Goal: Transaction & Acquisition: Book appointment/travel/reservation

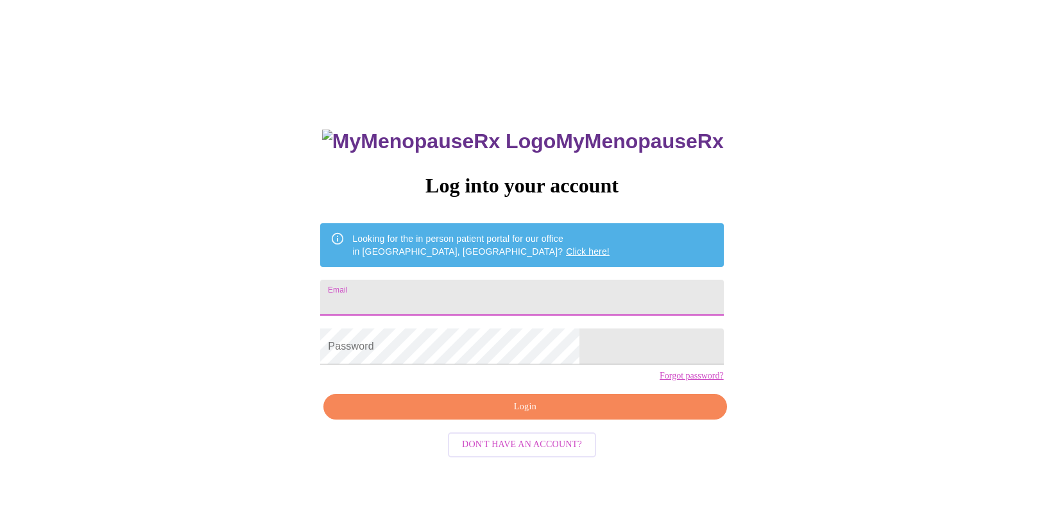
click at [495, 280] on input "Email" at bounding box center [521, 298] width 403 height 36
type input "meghancarlile@gmail.com"
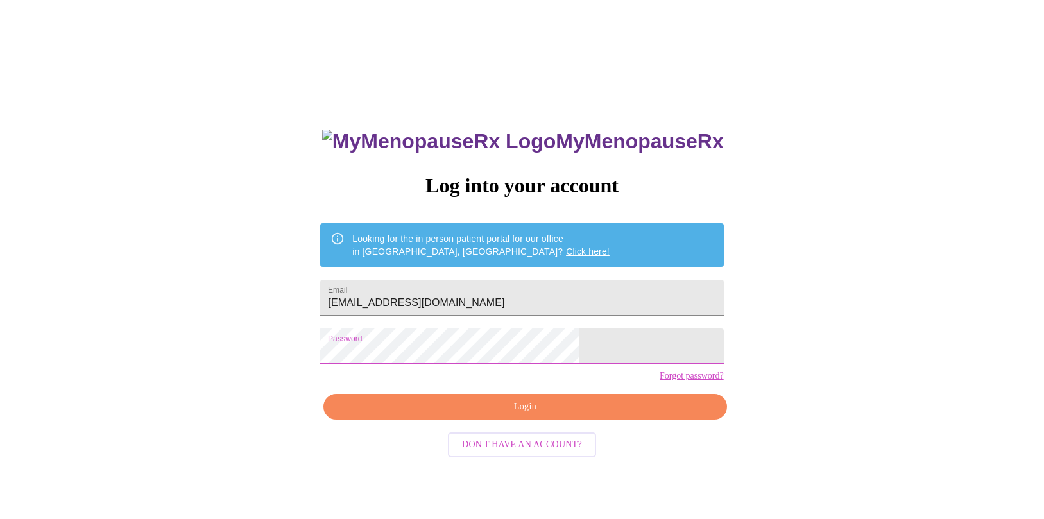
click at [531, 415] on span "Login" at bounding box center [524, 407] width 373 height 16
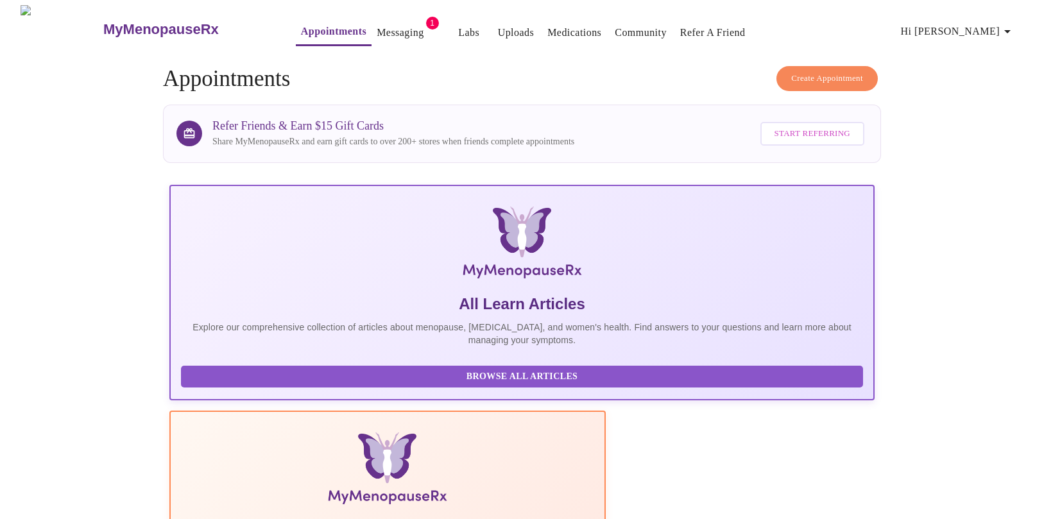
click at [380, 28] on link "Messaging" at bounding box center [400, 33] width 47 height 18
click at [826, 71] on span "Create Appointment" at bounding box center [827, 78] width 72 height 15
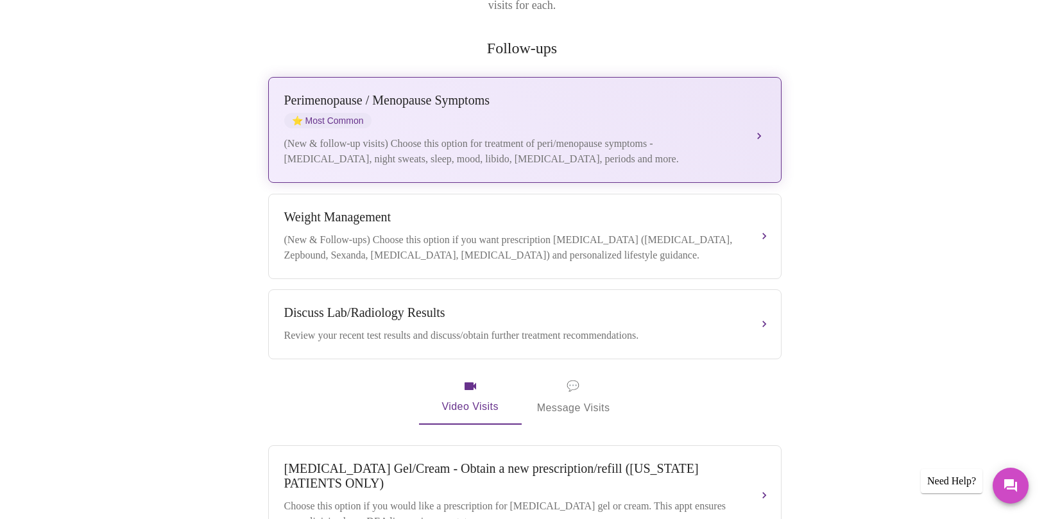
scroll to position [234, 0]
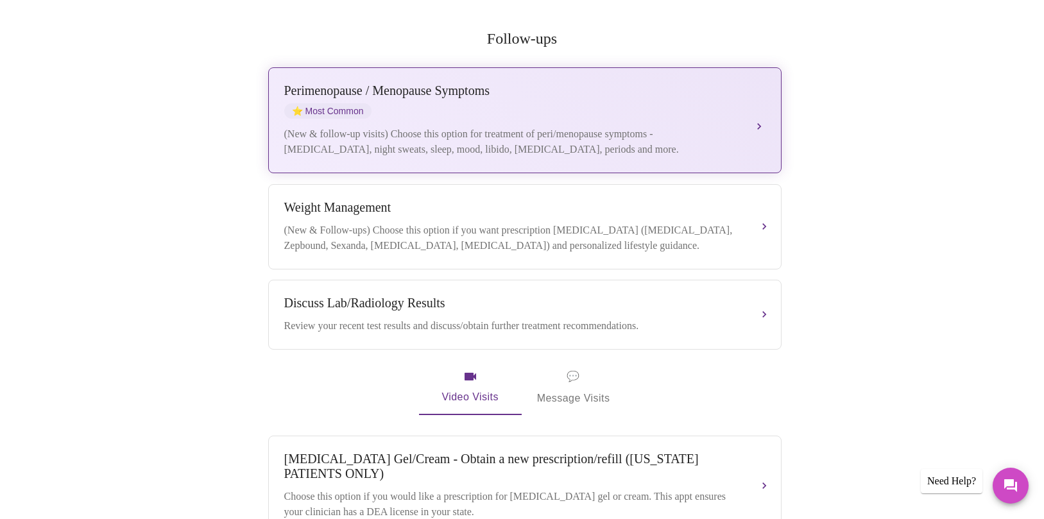
click at [509, 126] on div "(New & follow-up visits) Choose this option for treatment of peri/menopause sym…" at bounding box center [511, 141] width 455 height 31
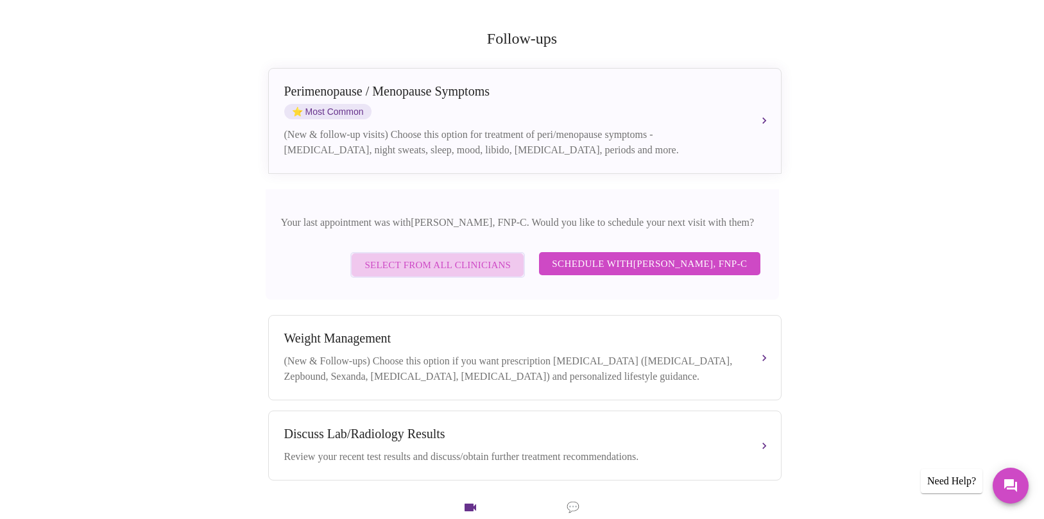
click at [416, 260] on span "Select from All Clinicians" at bounding box center [437, 265] width 146 height 17
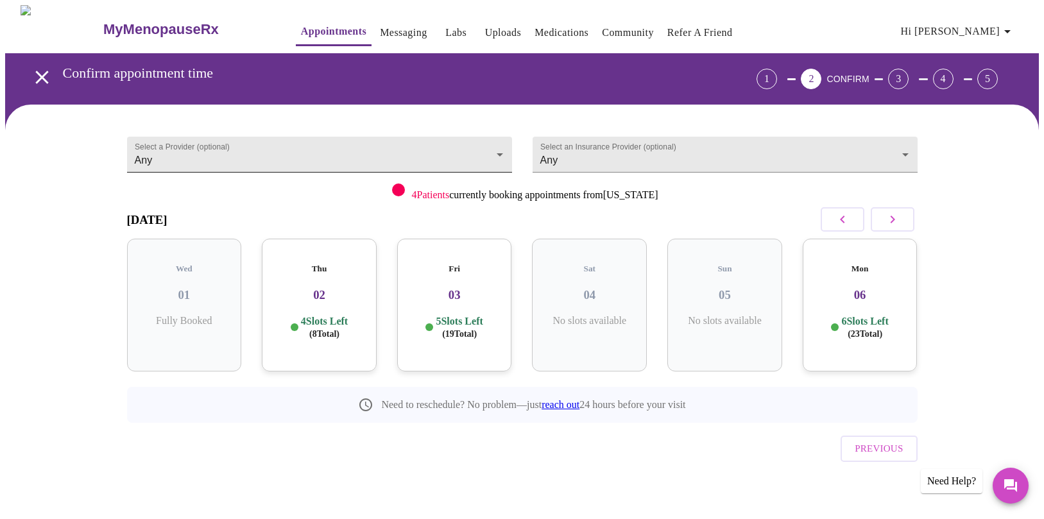
click at [462, 147] on body "MyMenopauseRx Appointments Messaging Labs Uploads Medications Community Refer a…" at bounding box center [521, 265] width 1033 height 521
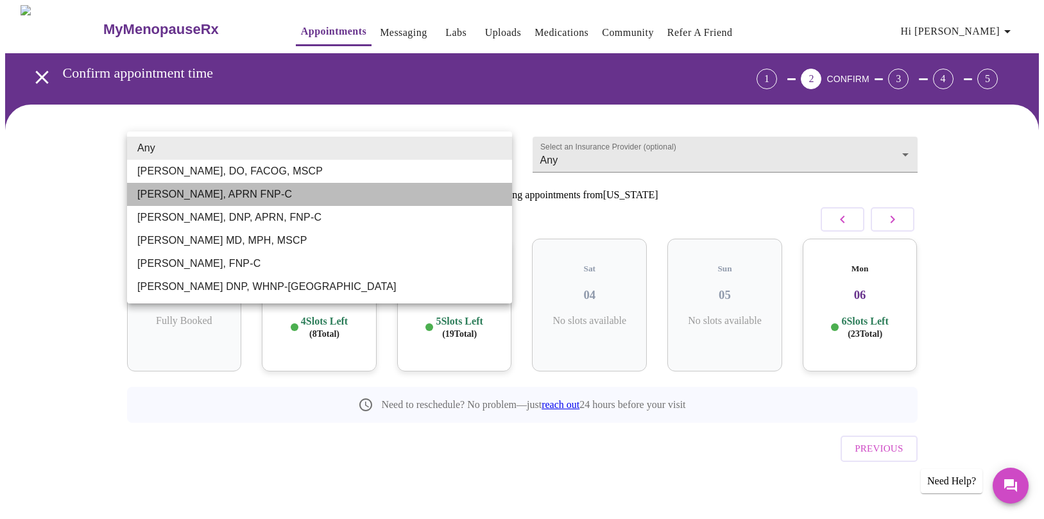
click at [275, 195] on li "Kelly Perisin, APRN FNP-C" at bounding box center [319, 194] width 385 height 23
type input "Kelly Perisin, APRN FNP-C"
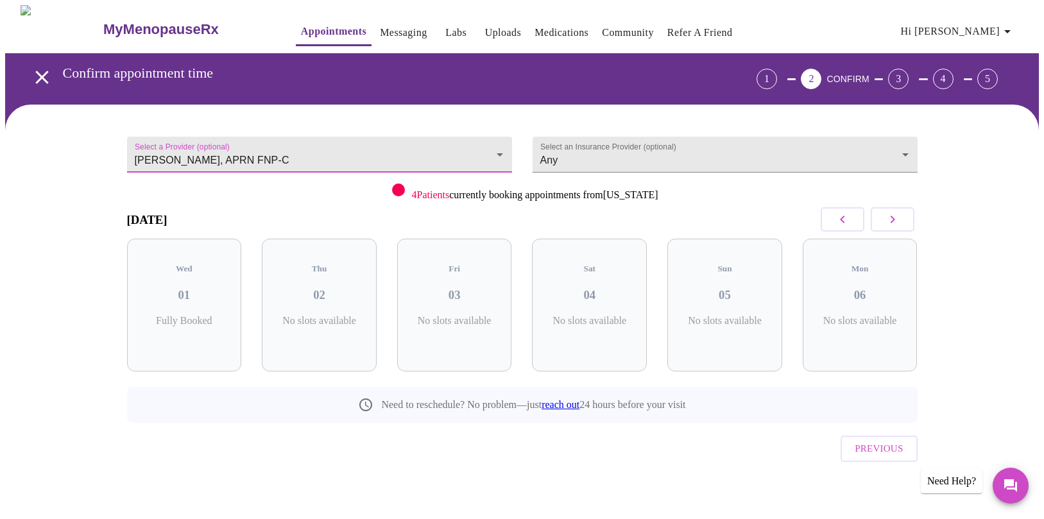
click at [901, 212] on button "button" at bounding box center [893, 219] width 44 height 24
click at [441, 302] on div "Tue 14 5 Slots Left ( 5 Total)" at bounding box center [454, 305] width 115 height 133
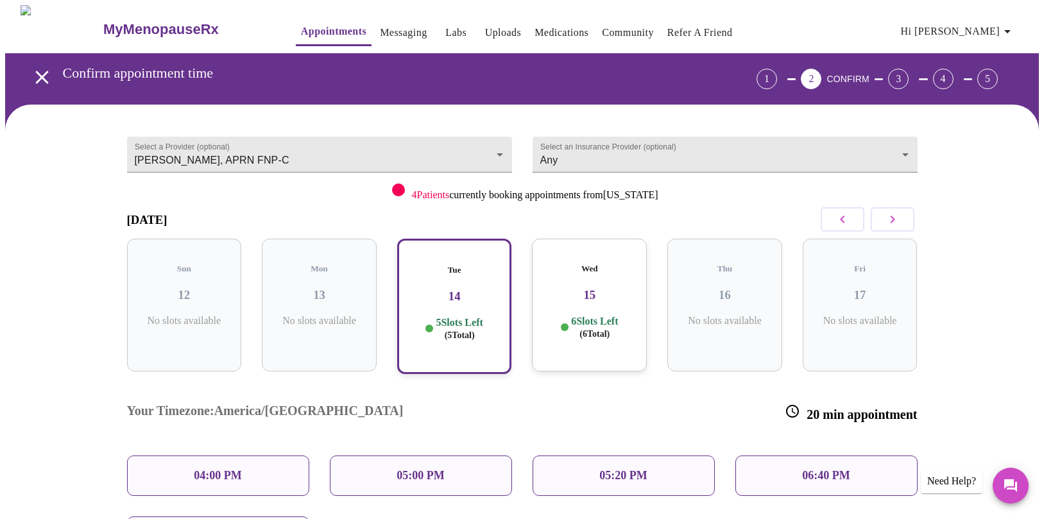
click at [584, 329] on span "( 6 Total)" at bounding box center [594, 334] width 30 height 10
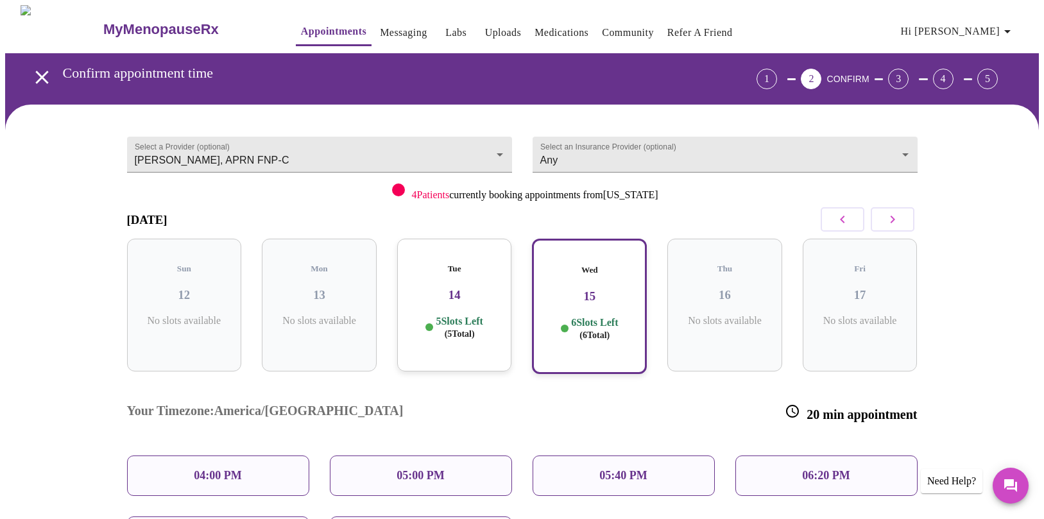
click at [886, 221] on icon "button" at bounding box center [892, 219] width 15 height 15
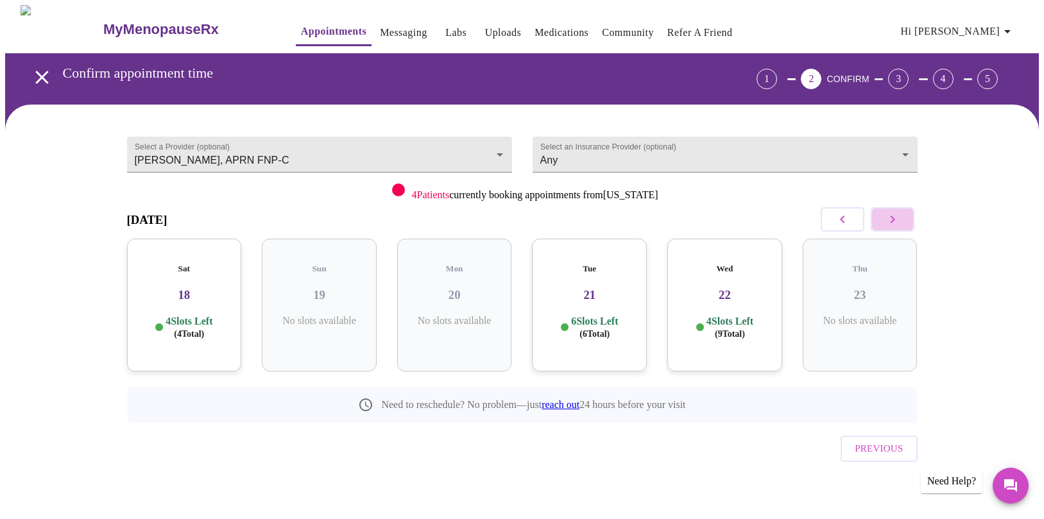
click at [886, 220] on icon "button" at bounding box center [892, 219] width 15 height 15
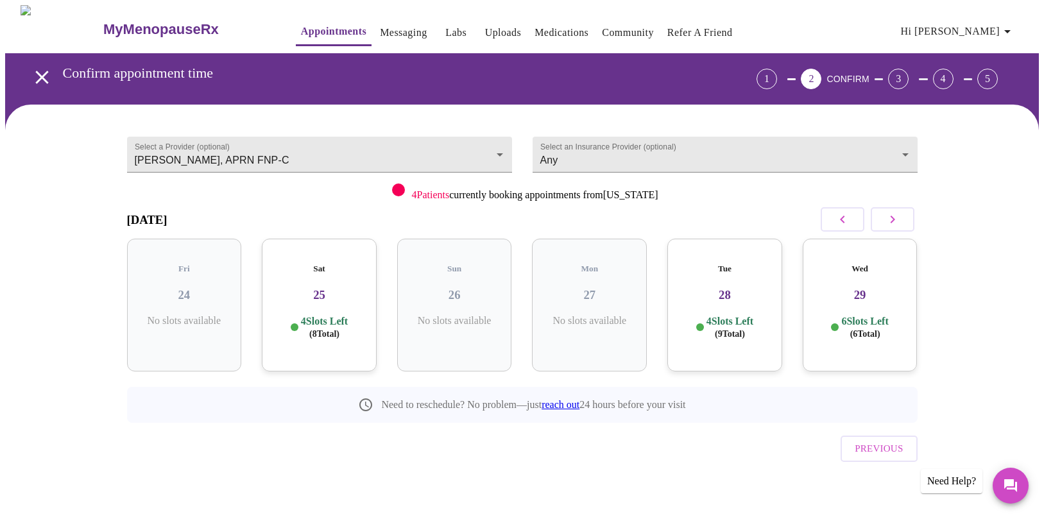
click at [754, 288] on h3 "28" at bounding box center [724, 295] width 94 height 14
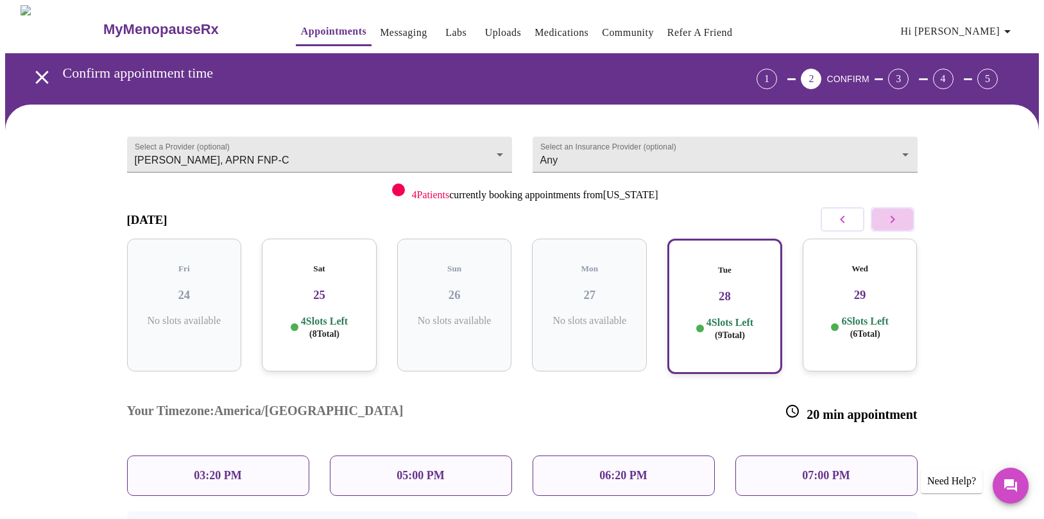
click at [898, 221] on icon "button" at bounding box center [892, 219] width 15 height 15
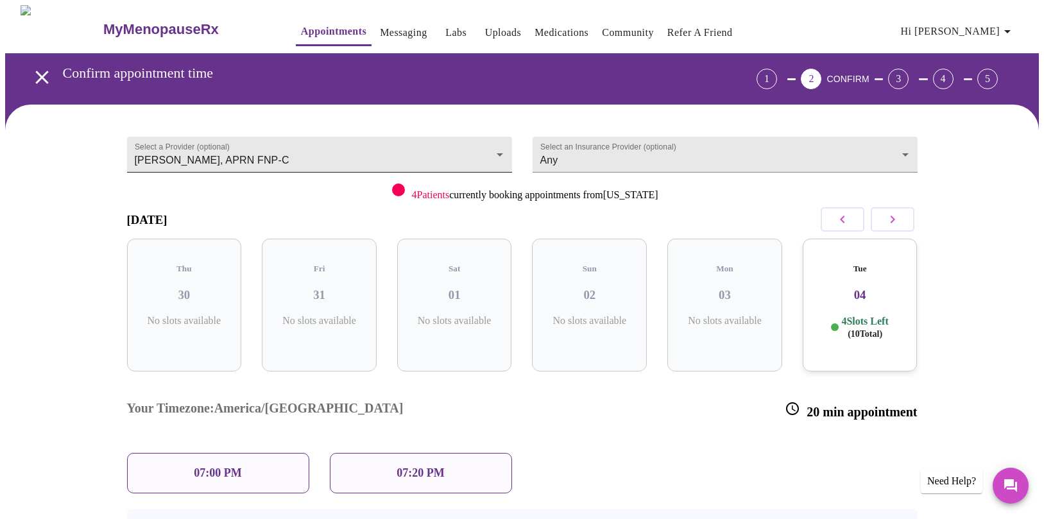
click at [490, 145] on body "MyMenopauseRx Appointments Messaging Labs Uploads Medications Community Refer a…" at bounding box center [521, 326] width 1033 height 643
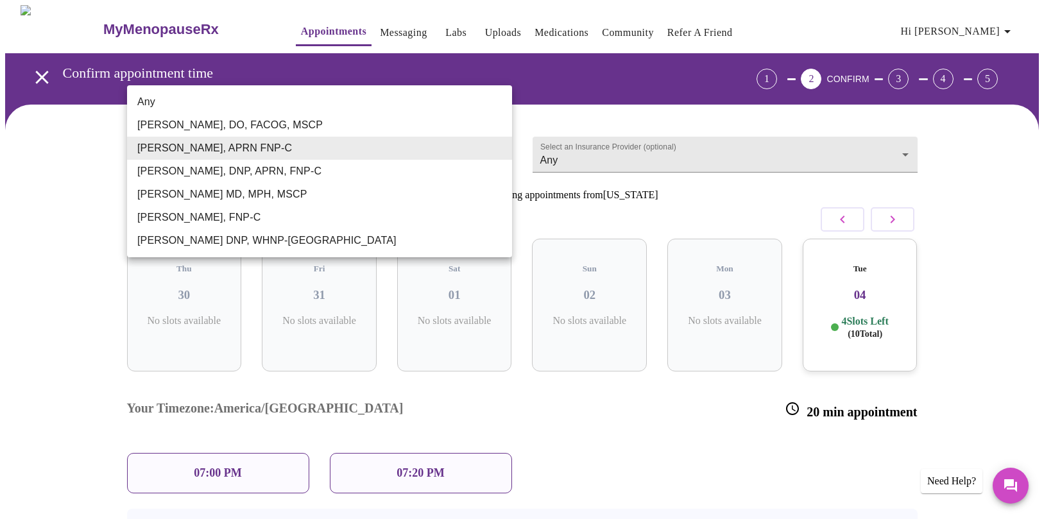
click at [43, 78] on div at bounding box center [522, 259] width 1044 height 519
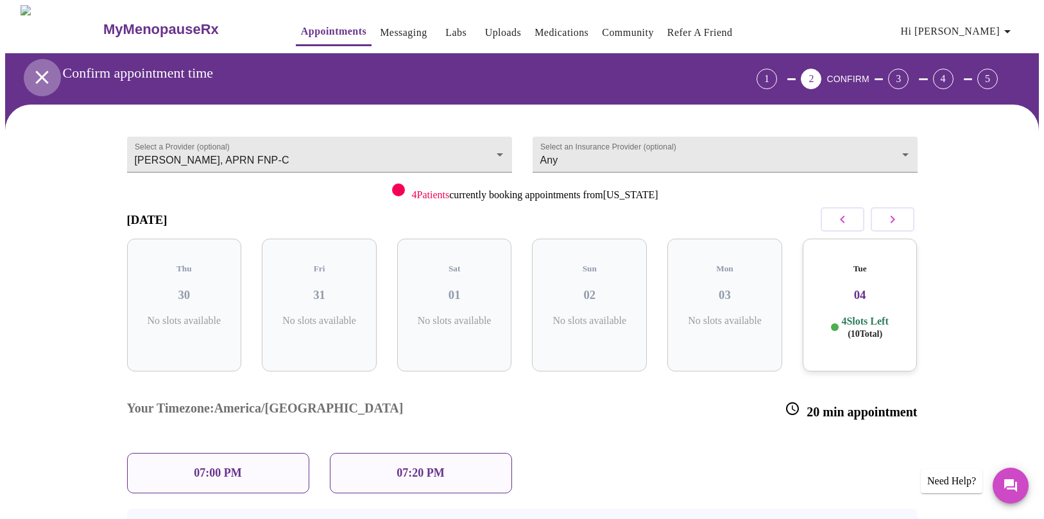
click at [35, 75] on icon "open drawer" at bounding box center [42, 77] width 22 height 22
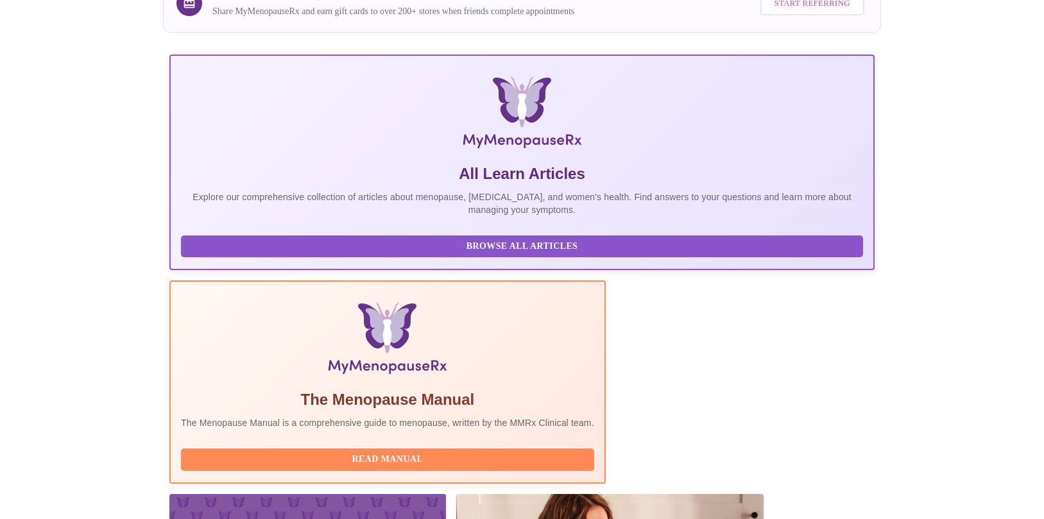
scroll to position [12, 0]
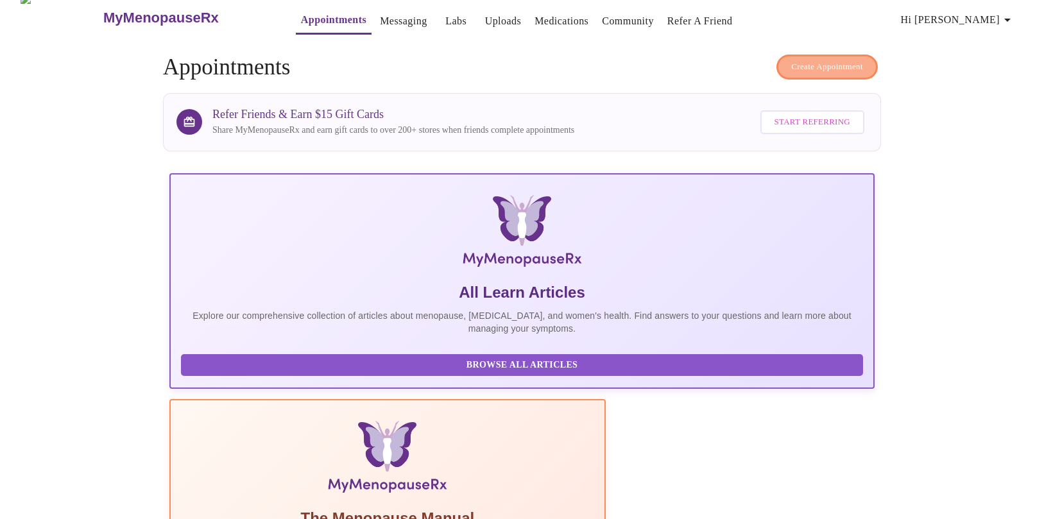
click at [828, 68] on button "Create Appointment" at bounding box center [826, 67] width 101 height 25
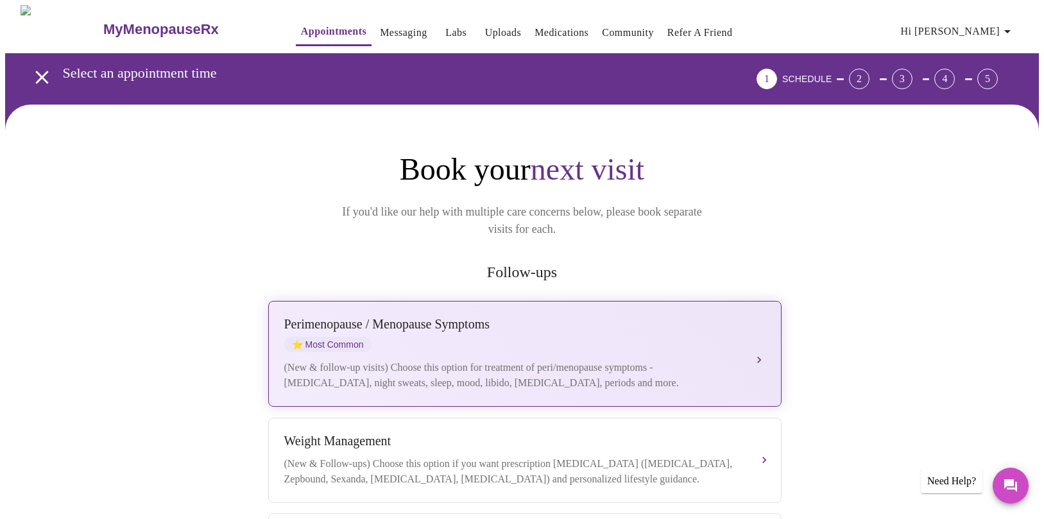
click at [339, 337] on span "⭐ Most Common" at bounding box center [327, 344] width 87 height 15
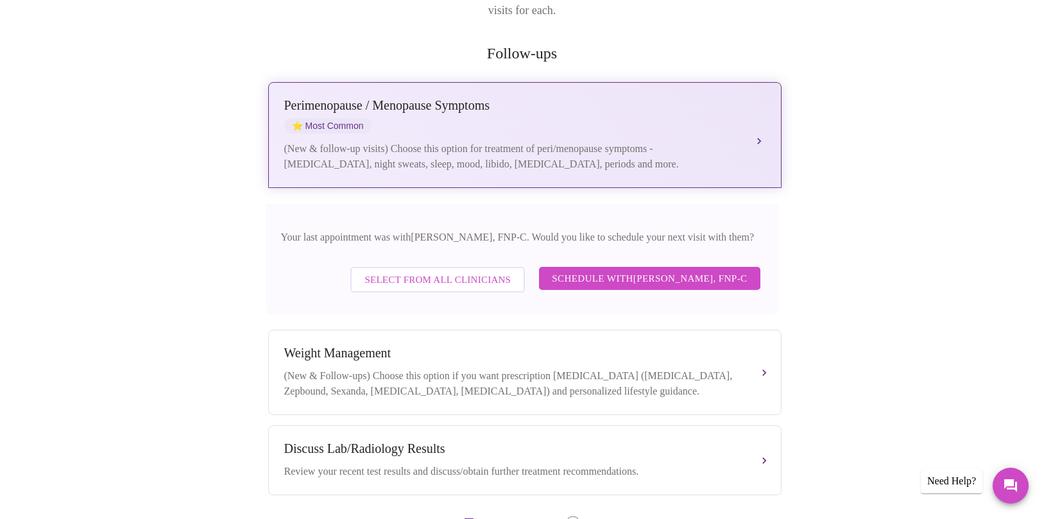
scroll to position [232, 0]
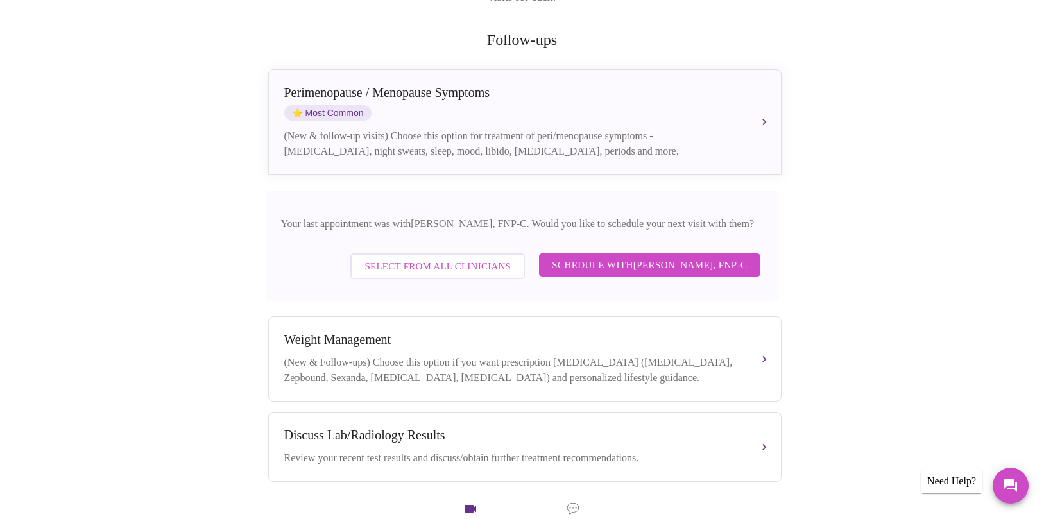
click at [438, 258] on span "Select from All Clinicians" at bounding box center [437, 266] width 146 height 17
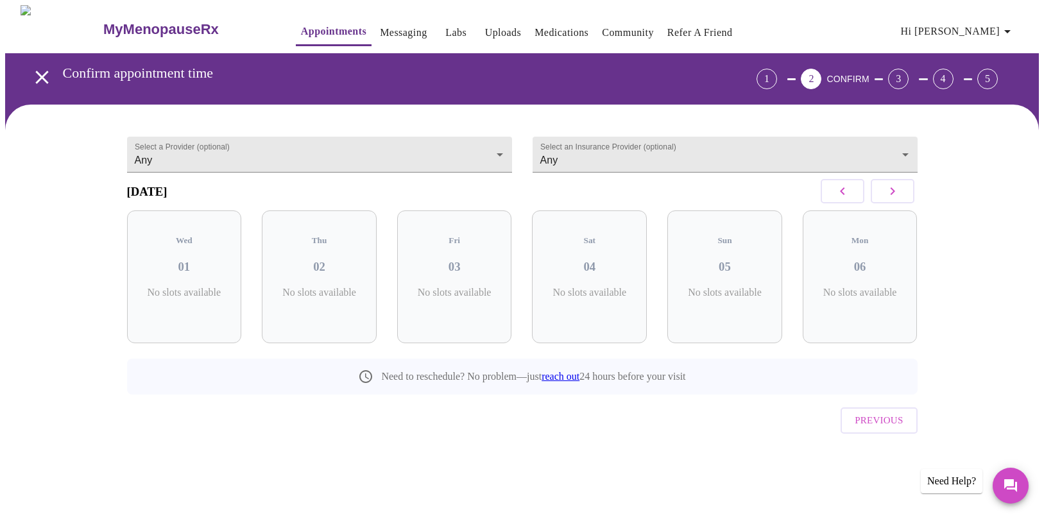
scroll to position [0, 0]
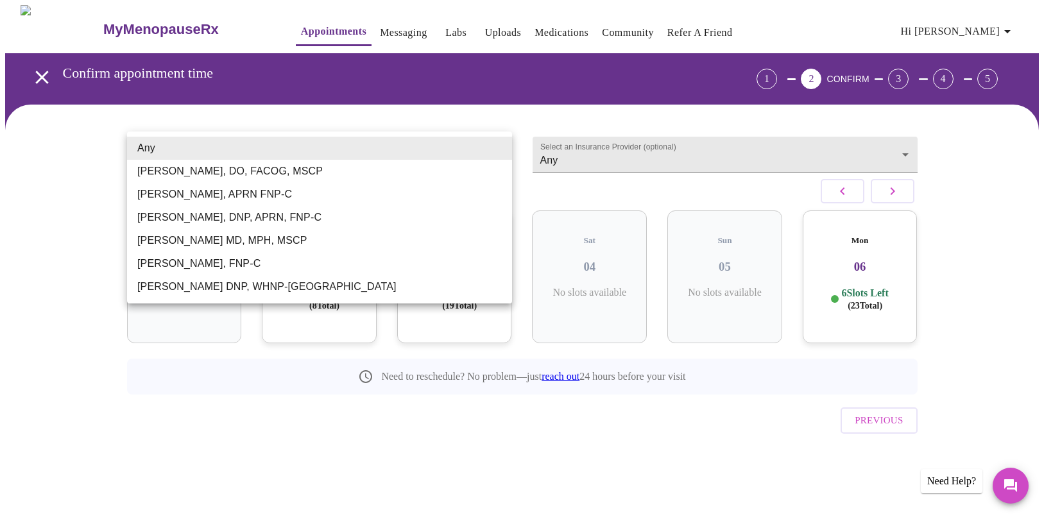
click at [430, 142] on body "MyMenopauseRx Appointments Messaging Labs Uploads Medications Community Refer a…" at bounding box center [521, 251] width 1033 height 493
click at [196, 214] on li "Jillian Montefusco, DNP, APRN, FNP-C" at bounding box center [319, 217] width 385 height 23
type input "Jillian Montefusco, DNP, APRN, FNP-C"
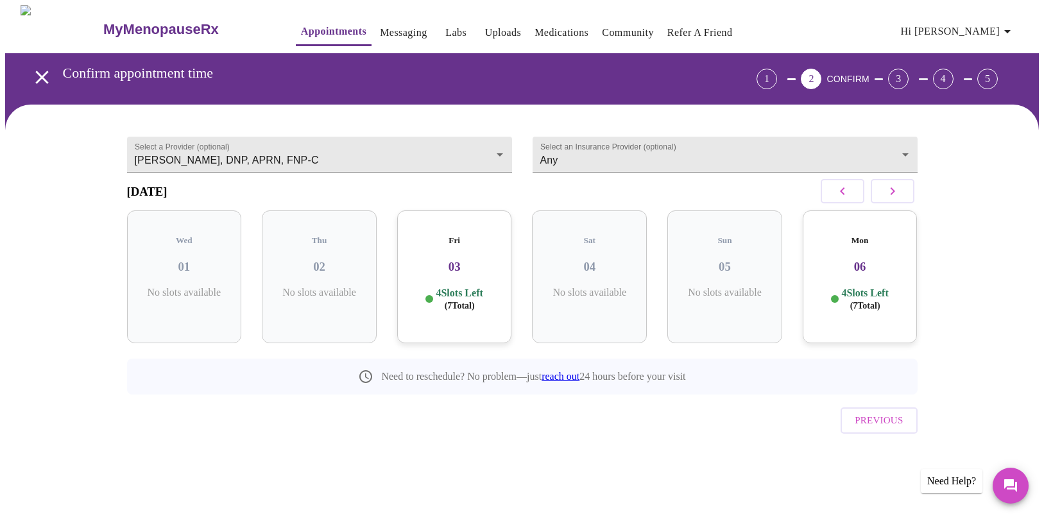
click at [837, 280] on div "Mon 06 4 Slots Left ( 7 Total)" at bounding box center [860, 276] width 115 height 133
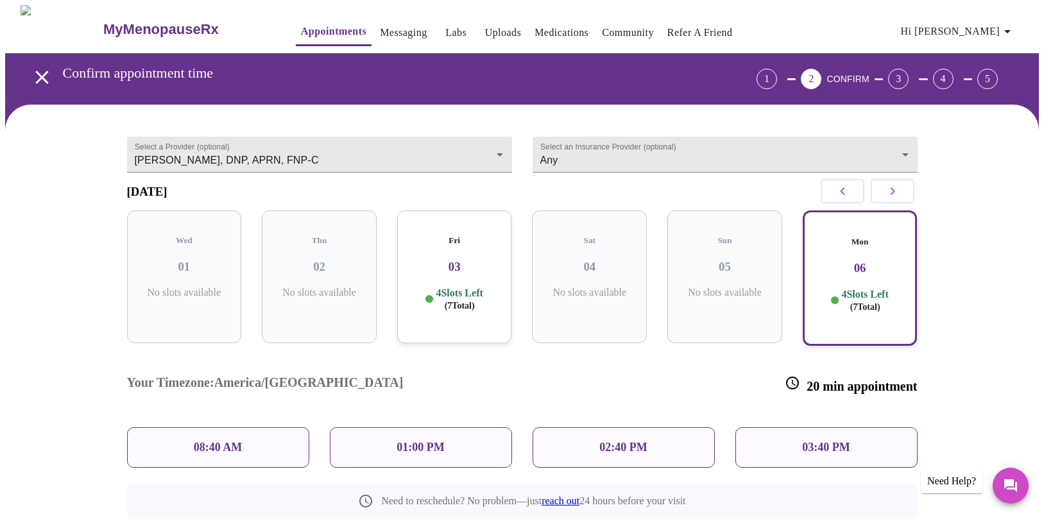
click at [248, 427] on div "08:40 AM" at bounding box center [218, 447] width 182 height 40
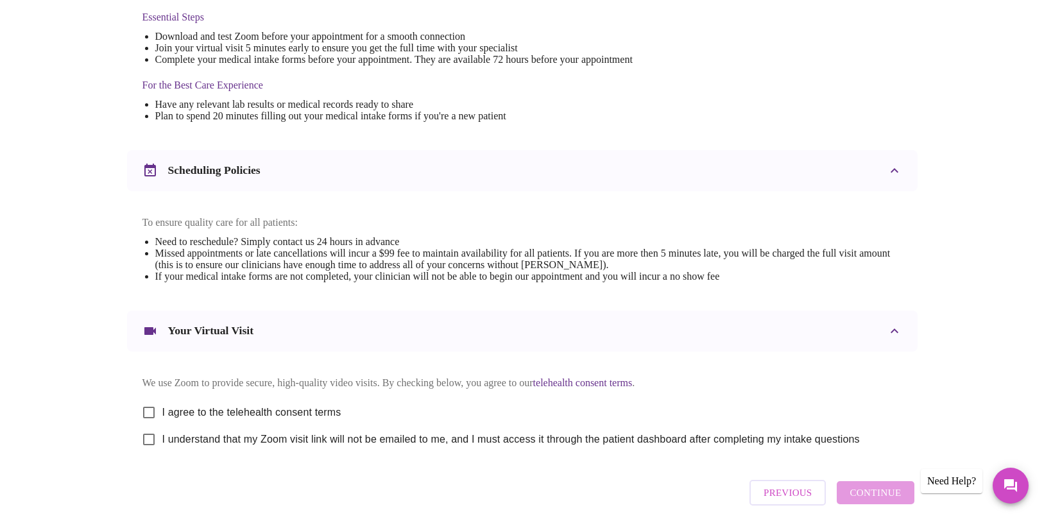
scroll to position [411, 0]
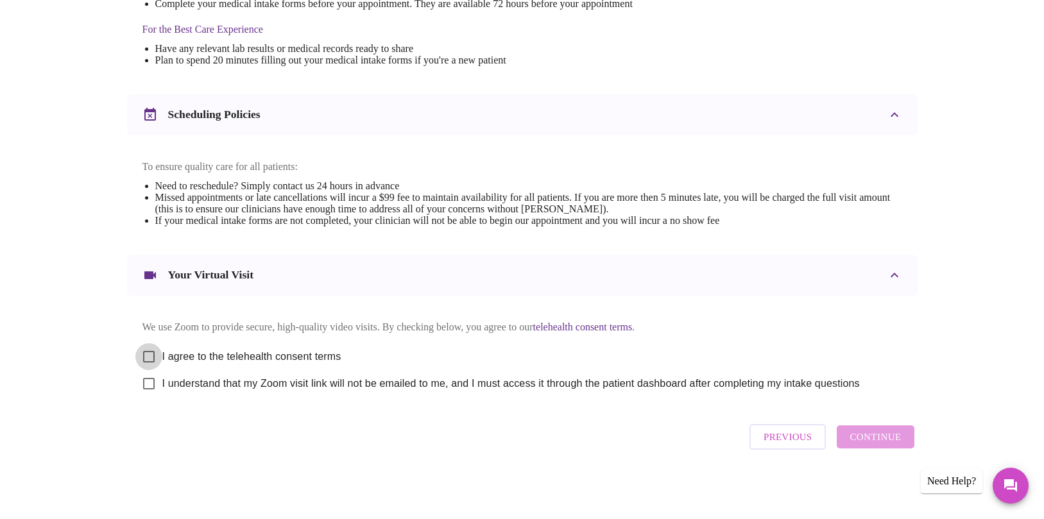
click at [153, 351] on input "I agree to the telehealth consent terms" at bounding box center [148, 356] width 27 height 27
checkbox input "true"
click at [150, 380] on input "I understand that my Zoom visit link will not be emailed to me, and I must acce…" at bounding box center [148, 383] width 27 height 27
checkbox input "true"
click at [872, 435] on span "Continue" at bounding box center [874, 437] width 51 height 17
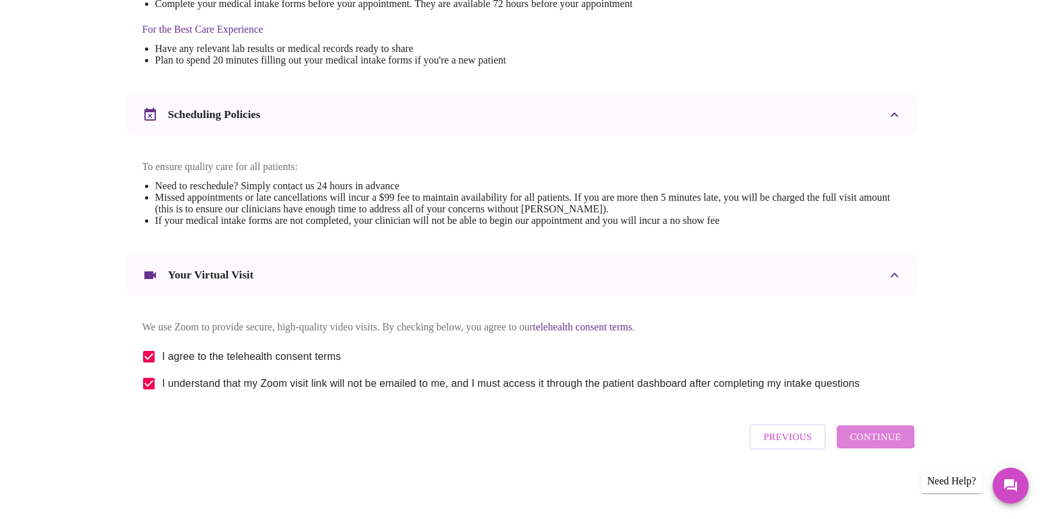
scroll to position [27, 0]
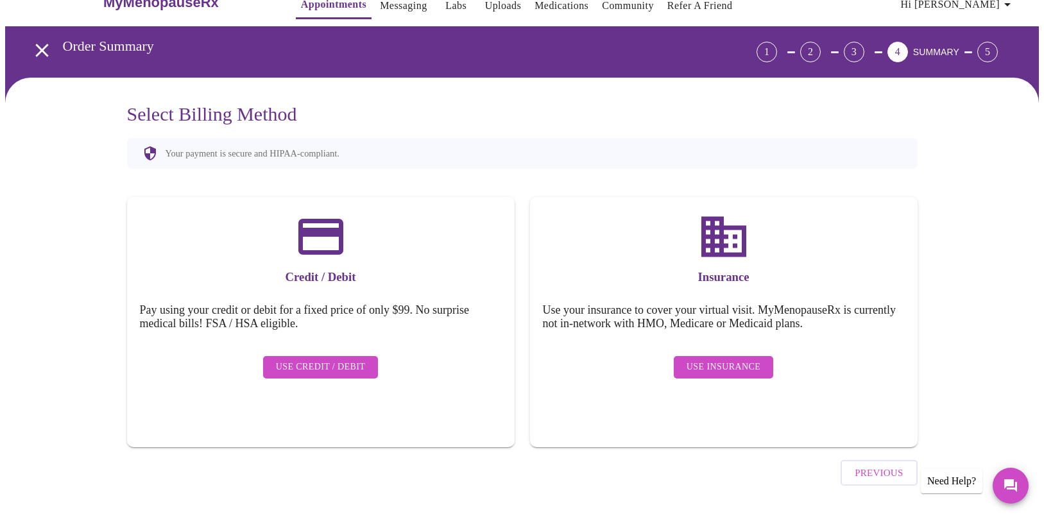
click at [717, 359] on span "Use Insurance" at bounding box center [723, 367] width 74 height 16
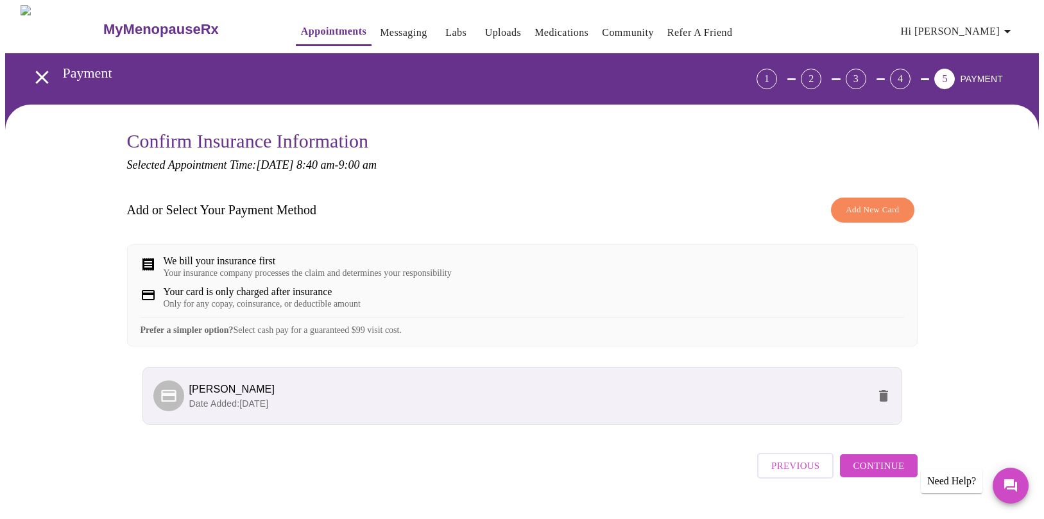
scroll to position [38, 0]
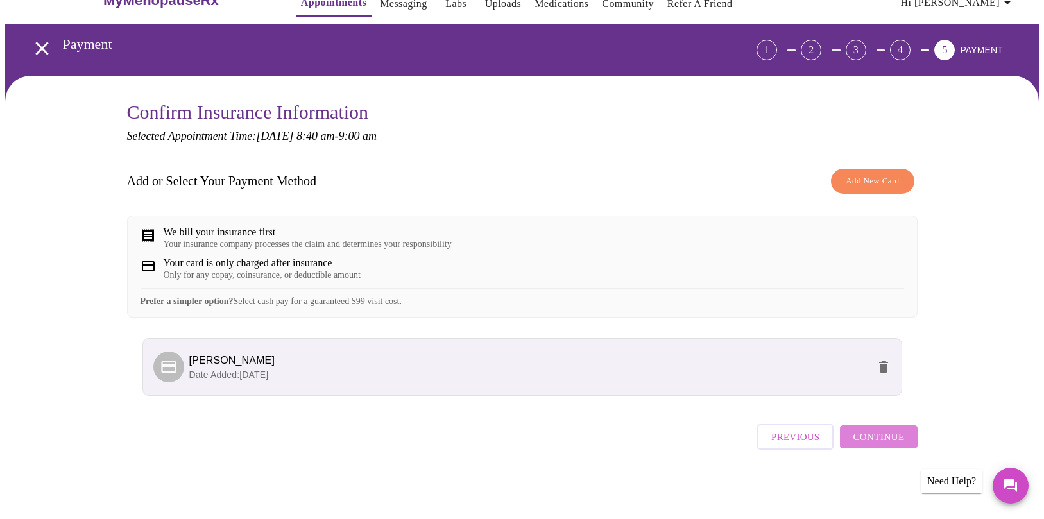
click at [886, 445] on span "Continue" at bounding box center [878, 437] width 51 height 17
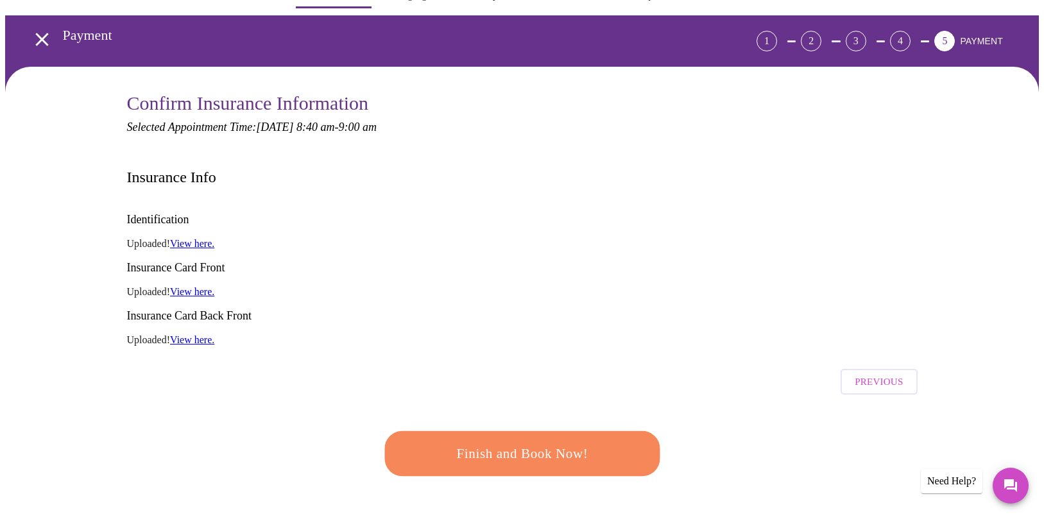
click at [493, 432] on div "Finish and Book Now!" at bounding box center [522, 454] width 282 height 80
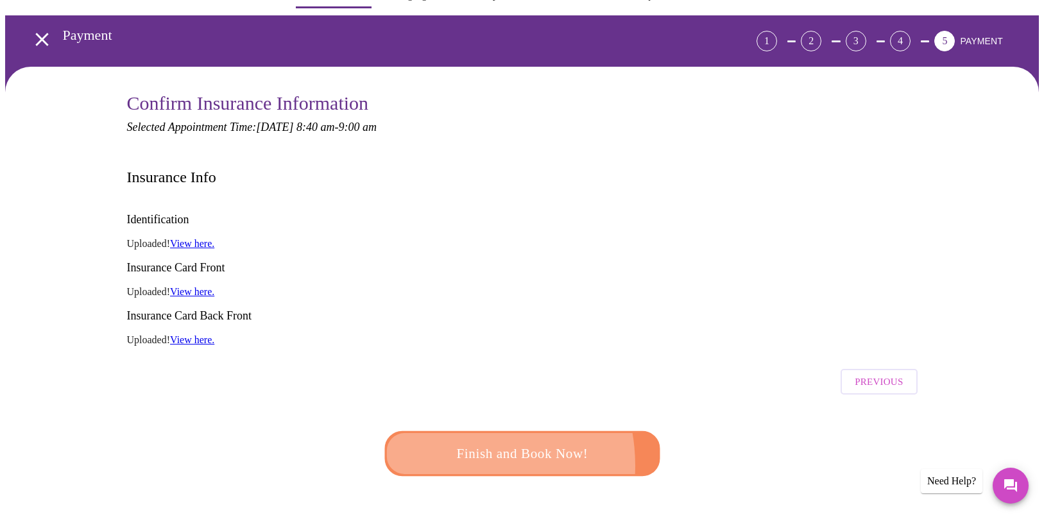
click at [447, 442] on span "Finish and Book Now!" at bounding box center [522, 454] width 238 height 24
